Goal: Task Accomplishment & Management: Use online tool/utility

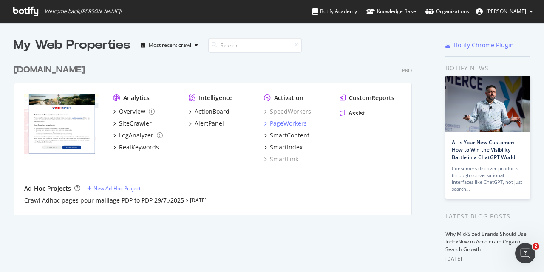
click at [281, 125] on div "PageWorkers" at bounding box center [288, 123] width 37 height 9
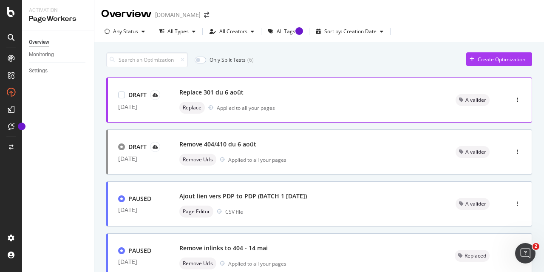
click at [224, 91] on div "Replace 301 du 6 août" at bounding box center [211, 92] width 64 height 9
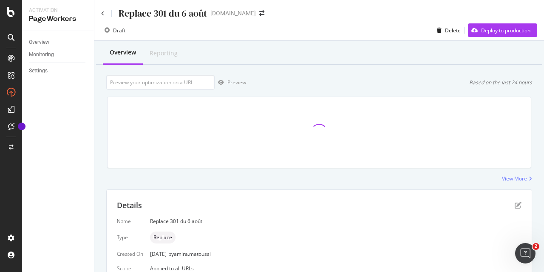
scroll to position [191, 0]
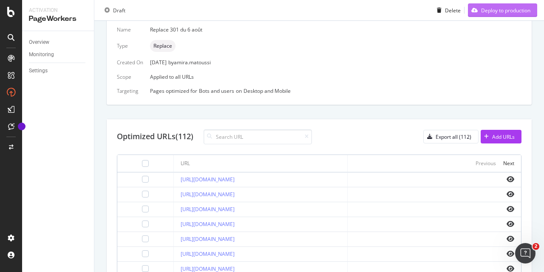
click at [479, 15] on div "Deploy to production" at bounding box center [499, 10] width 62 height 13
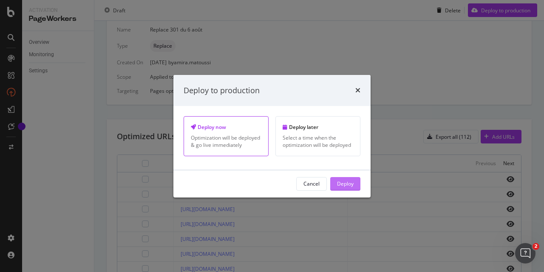
click at [351, 184] on div "Deploy" at bounding box center [345, 183] width 17 height 7
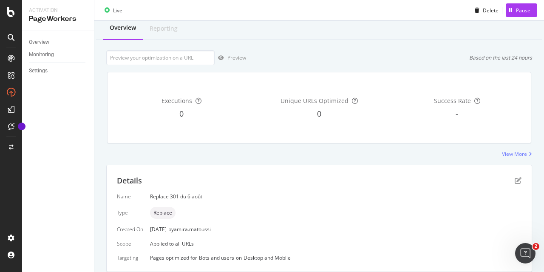
scroll to position [21, 0]
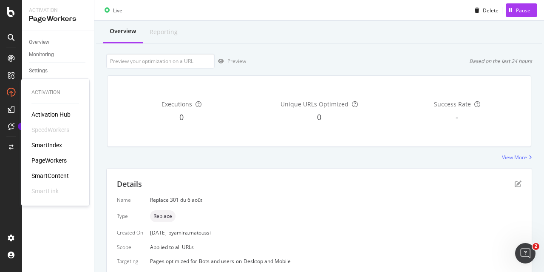
click at [52, 159] on div "PageWorkers" at bounding box center [48, 160] width 35 height 9
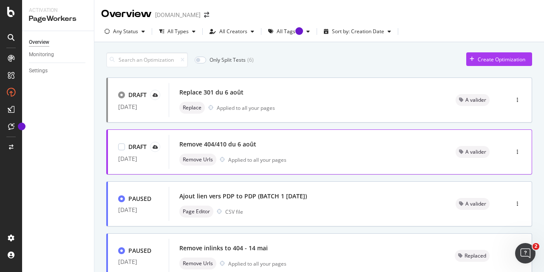
click at [217, 145] on div "Remove 404/410 du 6 août" at bounding box center [217, 144] width 77 height 9
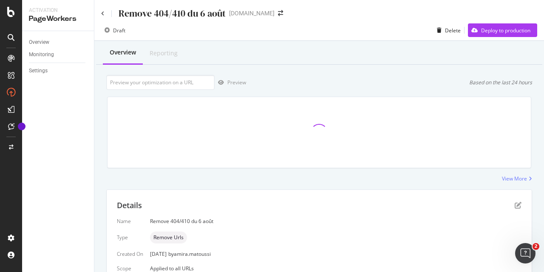
scroll to position [191, 0]
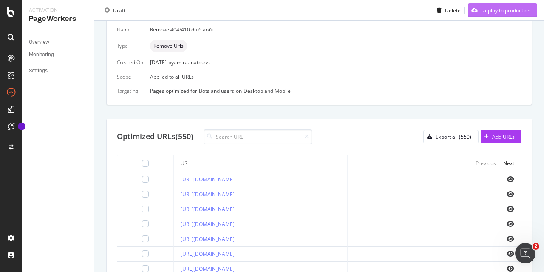
click at [491, 15] on div "Deploy to production" at bounding box center [499, 10] width 62 height 13
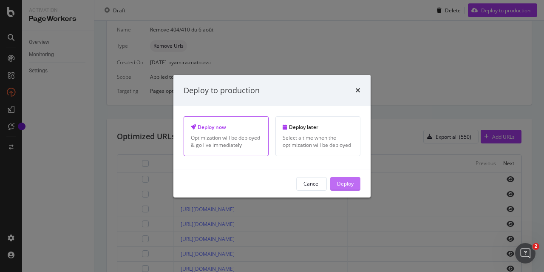
click at [349, 181] on div "Deploy" at bounding box center [345, 183] width 17 height 7
